Goal: Task Accomplishment & Management: Manage account settings

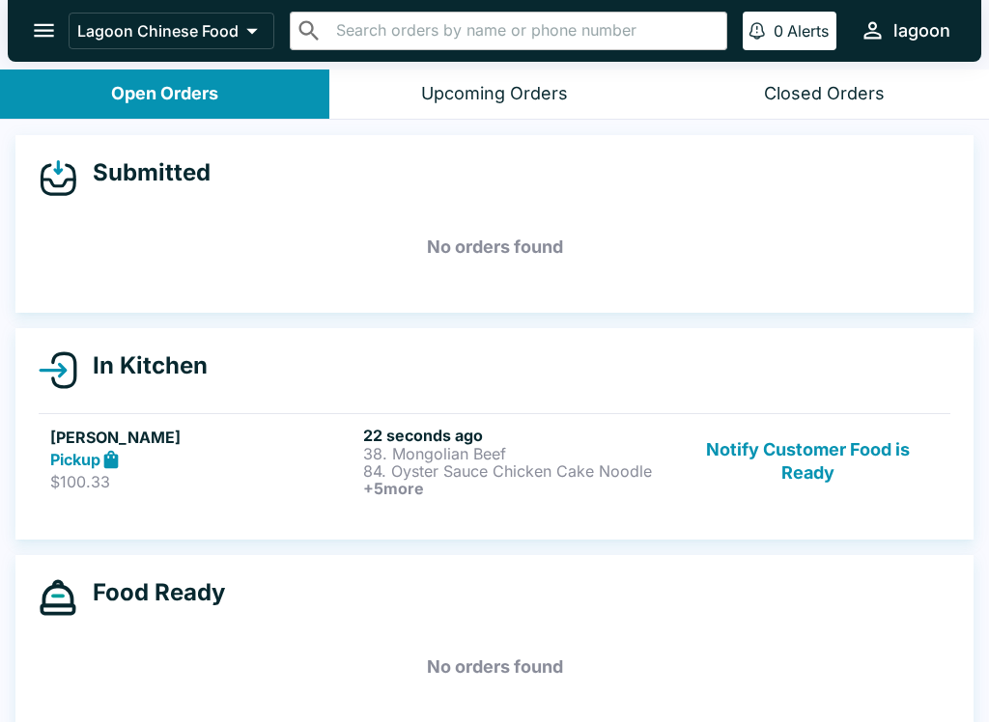
click at [283, 422] on link "[PERSON_NAME] Pickup $100.33 22 seconds ago 38. Mongolian Beef 84. Oyster Sauce…" at bounding box center [494, 461] width 911 height 96
click at [283, 421] on link "[PERSON_NAME] Pickup $100.33 22 seconds ago 38. Mongolian Beef 84. Oyster Sauce…" at bounding box center [494, 461] width 911 height 96
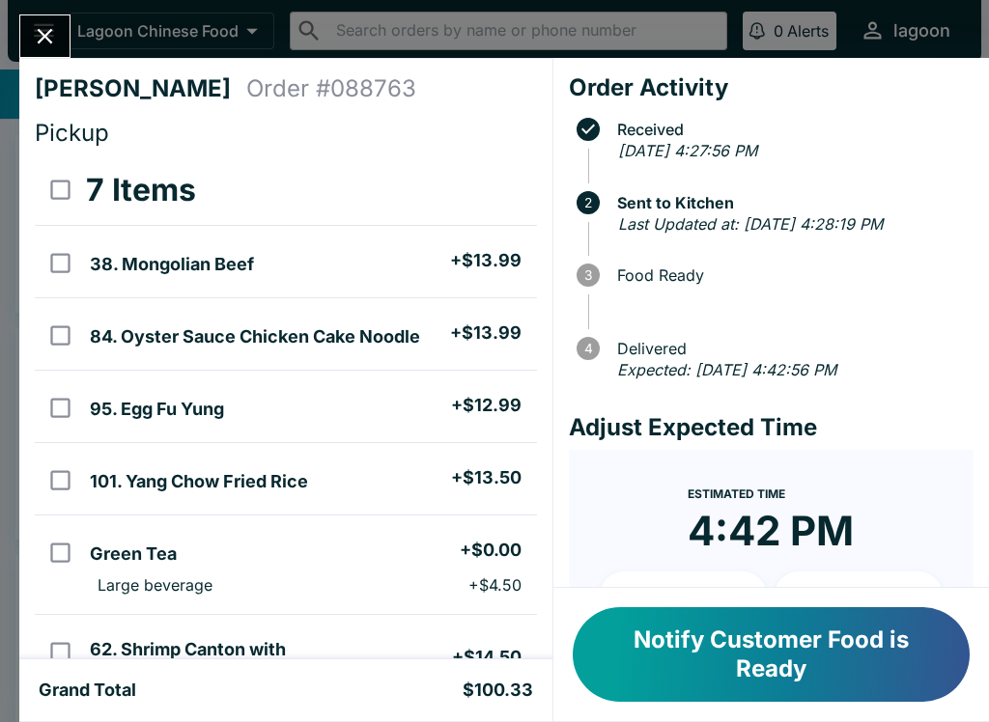
click at [731, 685] on button "Notify Customer Food is Ready" at bounding box center [770, 654] width 397 height 95
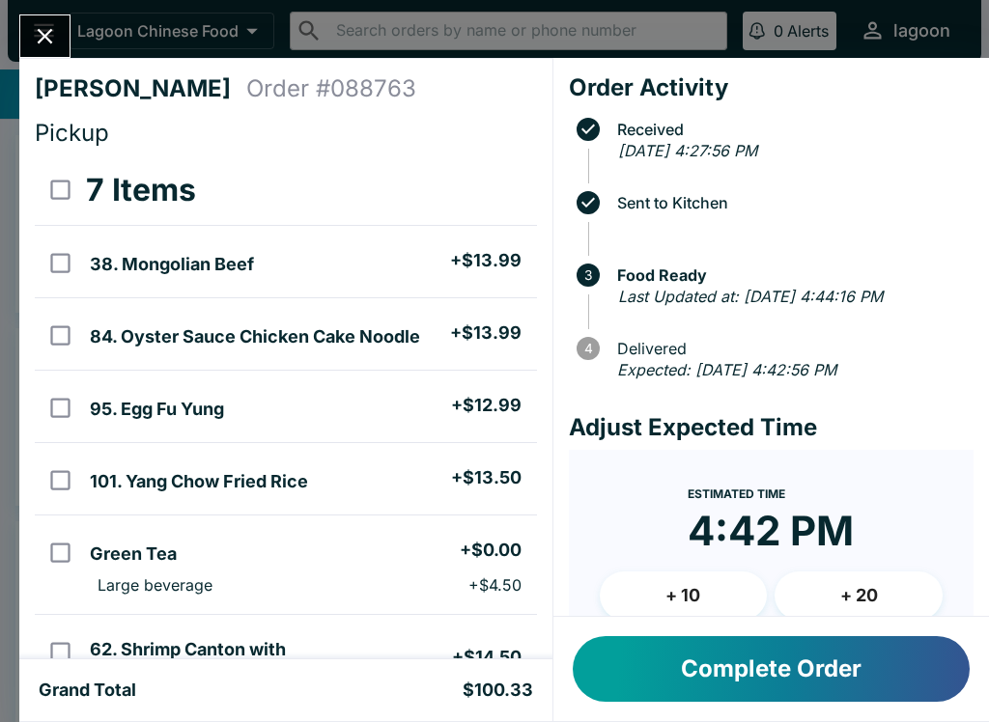
click at [639, 675] on button "Complete Order" at bounding box center [770, 669] width 397 height 66
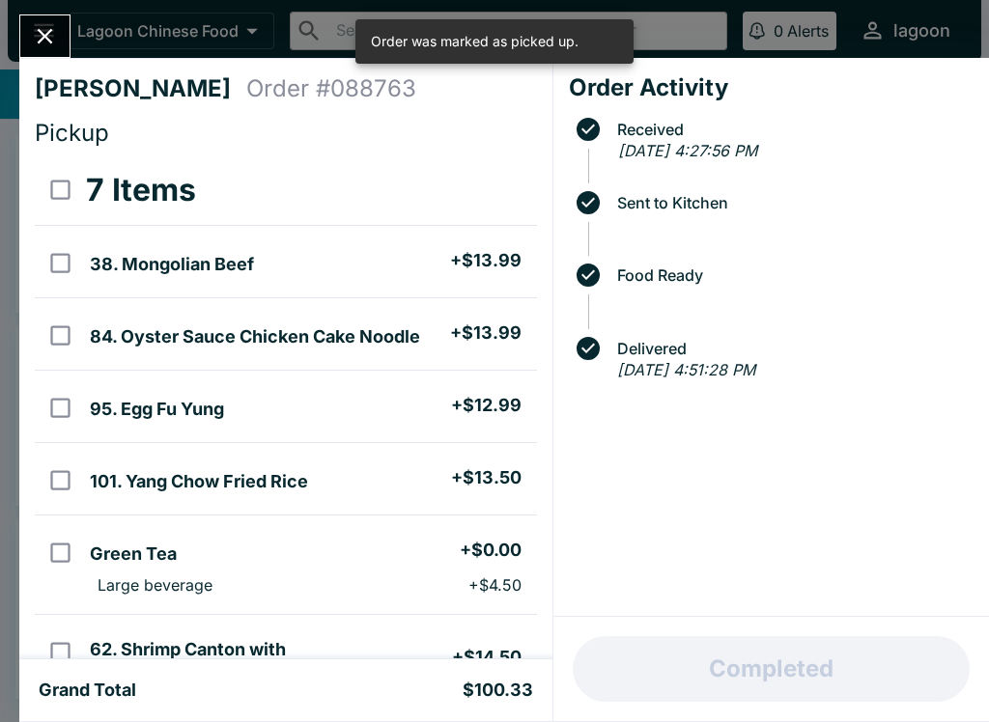
click at [47, 28] on icon "Close" at bounding box center [45, 36] width 26 height 26
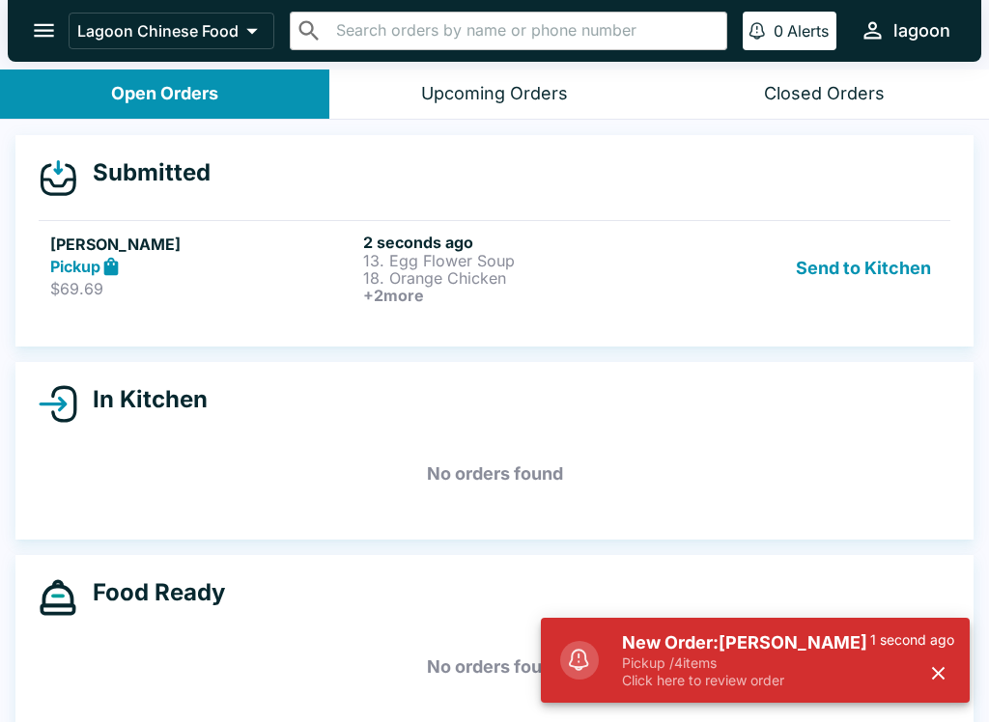
click at [931, 664] on icon "button" at bounding box center [938, 673] width 22 height 22
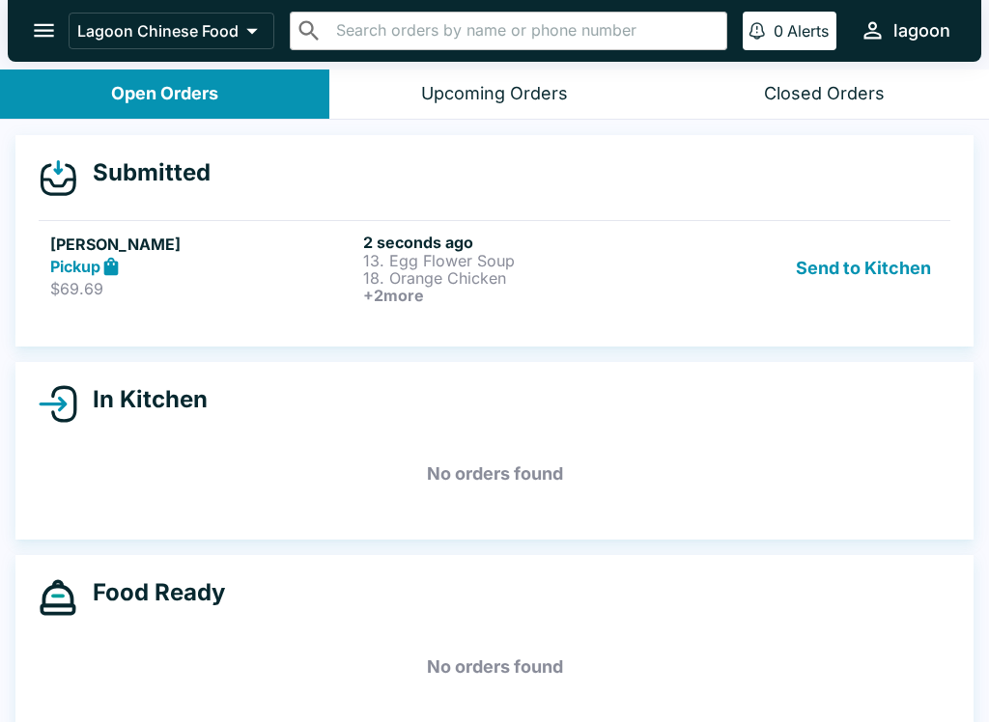
click at [861, 263] on button "Send to Kitchen" at bounding box center [863, 268] width 151 height 71
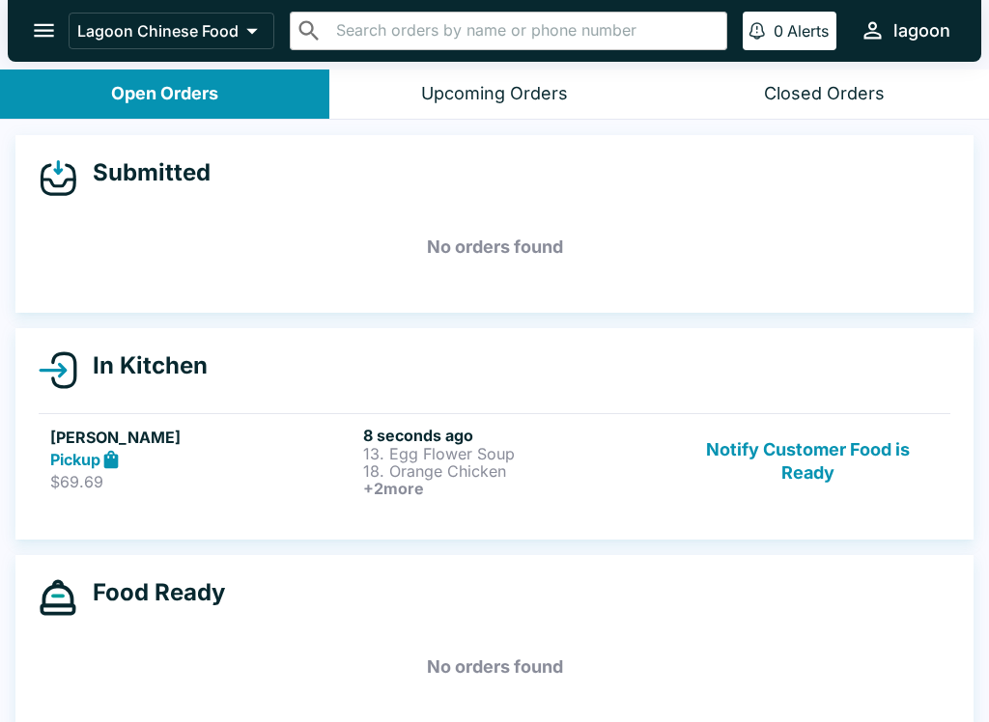
click at [274, 434] on h5 "[PERSON_NAME]" at bounding box center [202, 437] width 305 height 23
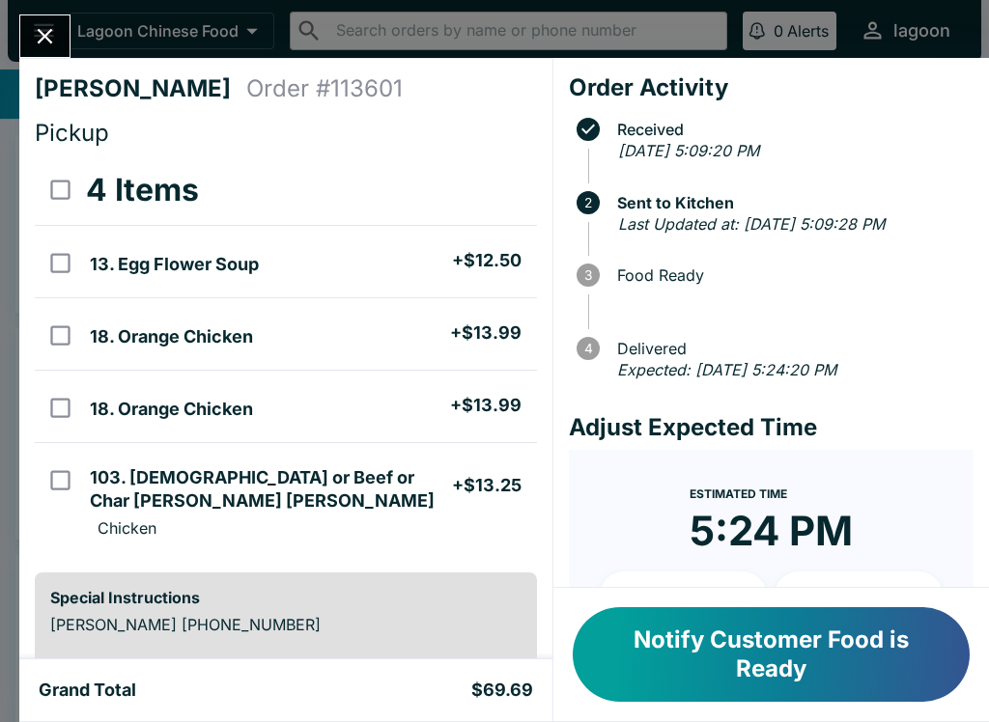
click at [649, 716] on div "Notify Customer Food is Ready" at bounding box center [770, 654] width 435 height 133
click at [662, 635] on button "Notify Customer Food is Ready" at bounding box center [770, 654] width 397 height 95
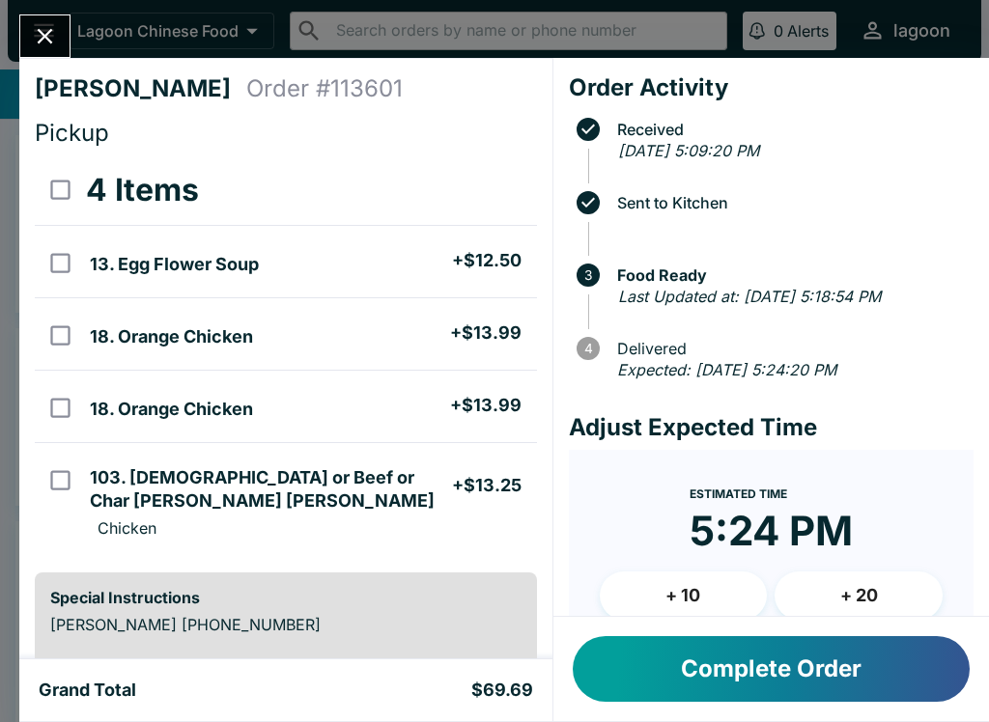
click at [33, 29] on icon "Close" at bounding box center [45, 36] width 26 height 26
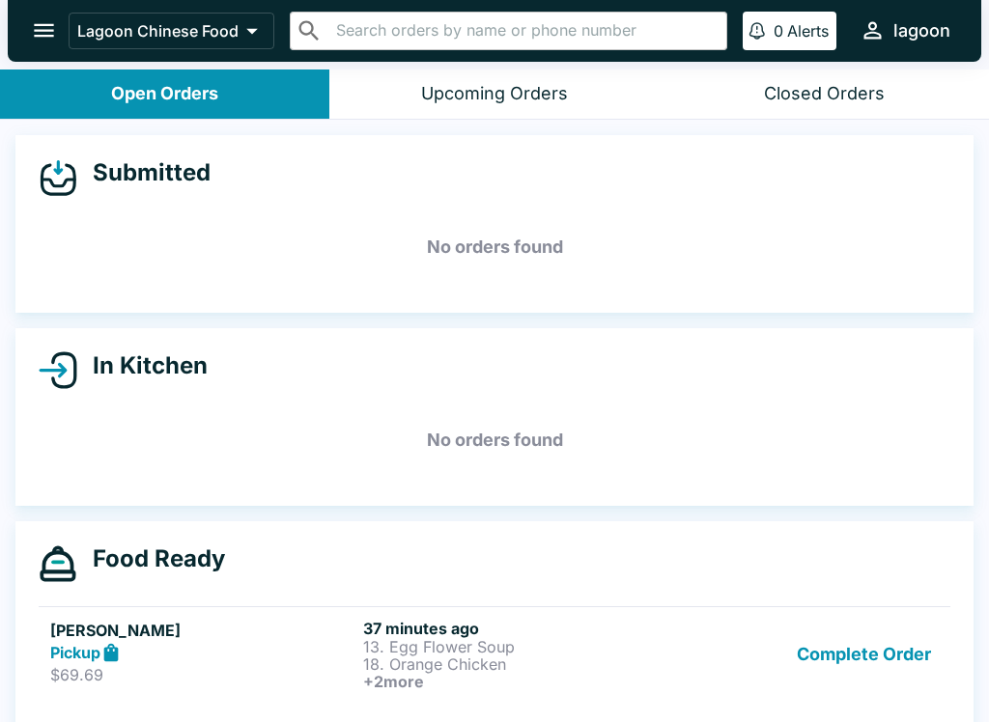
click at [462, 660] on p "18. Orange Chicken" at bounding box center [515, 663] width 305 height 17
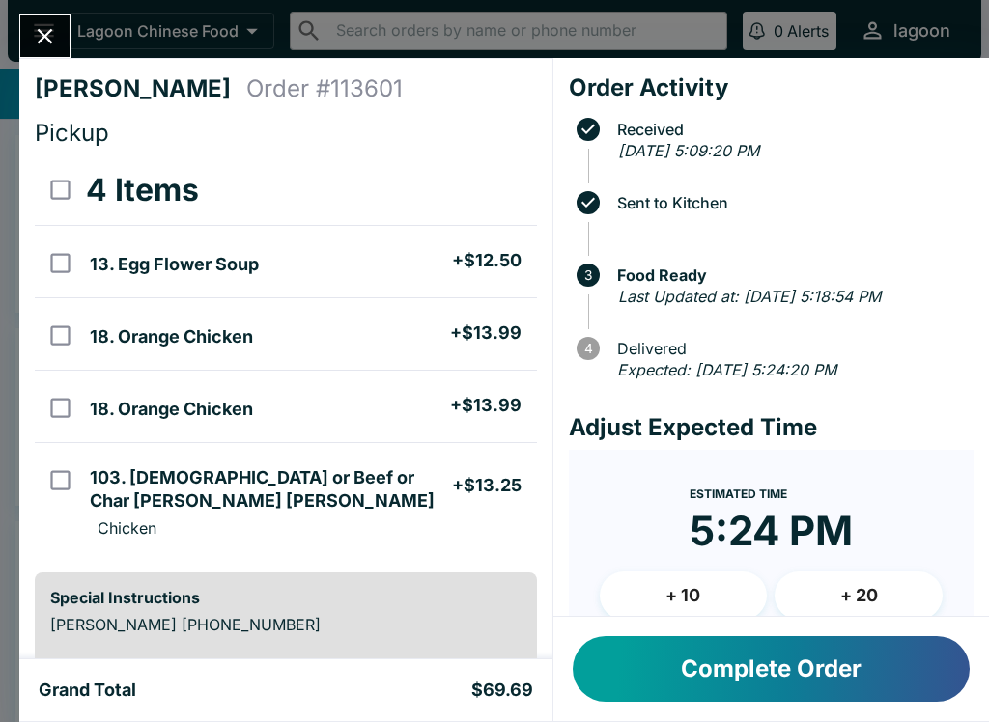
click at [788, 689] on button "Complete Order" at bounding box center [770, 669] width 397 height 66
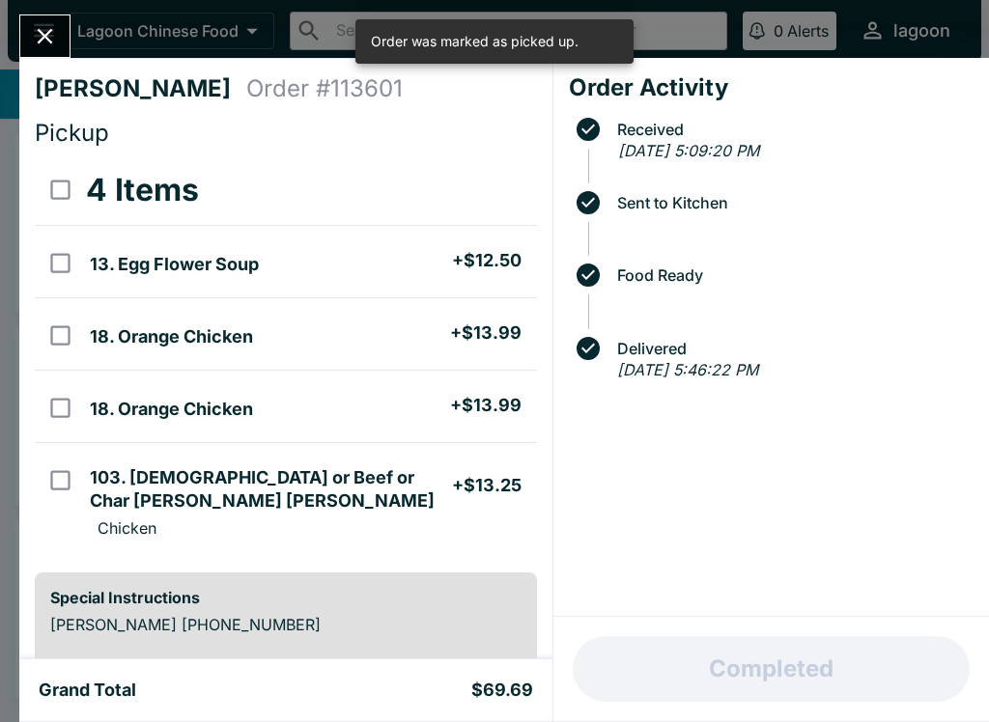
click at [38, 16] on button "Close" at bounding box center [44, 36] width 49 height 42
